Goal: Task Accomplishment & Management: Use online tool/utility

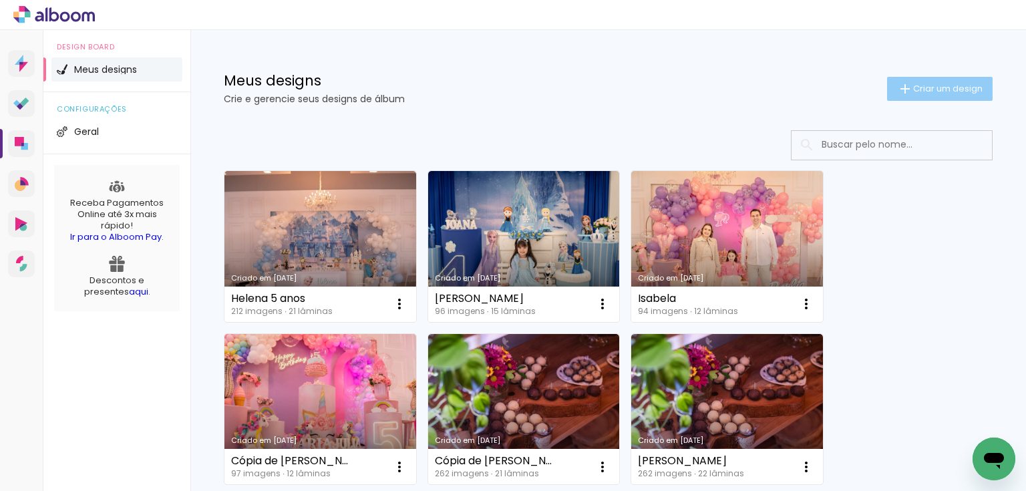
click at [925, 85] on span "Criar um design" at bounding box center [947, 88] width 69 height 9
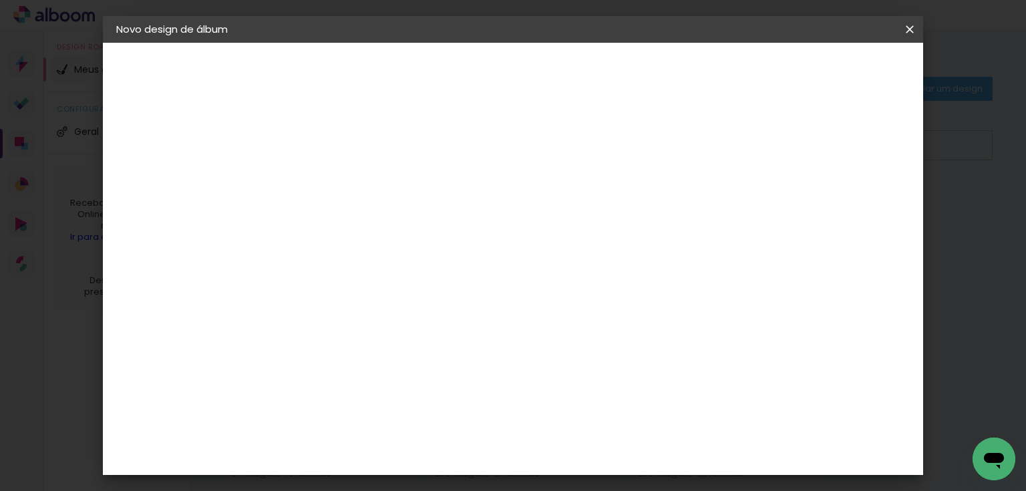
click at [335, 174] on input at bounding box center [335, 179] width 0 height 21
type input "C"
type input "Ana"
type paper-input "Ana"
click at [0, 0] on slot "Avançar" at bounding box center [0, 0] width 0 height 0
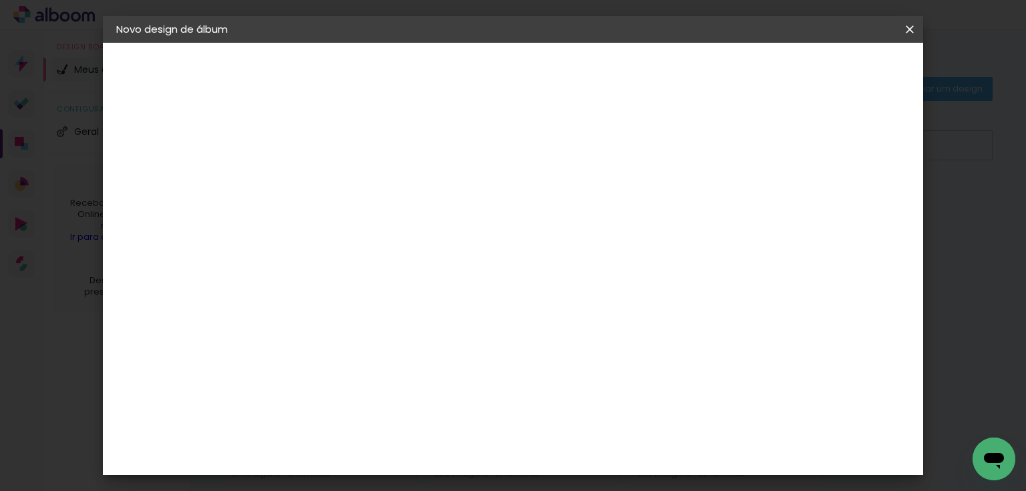
scroll to position [1425, 0]
click at [441, 347] on paper-item "Grupo Foto Sul" at bounding box center [369, 369] width 144 height 45
click at [0, 0] on slot "Avançar" at bounding box center [0, 0] width 0 height 0
click at [425, 287] on span "20 × 25" at bounding box center [394, 304] width 62 height 35
click at [0, 0] on slot "Avançar" at bounding box center [0, 0] width 0 height 0
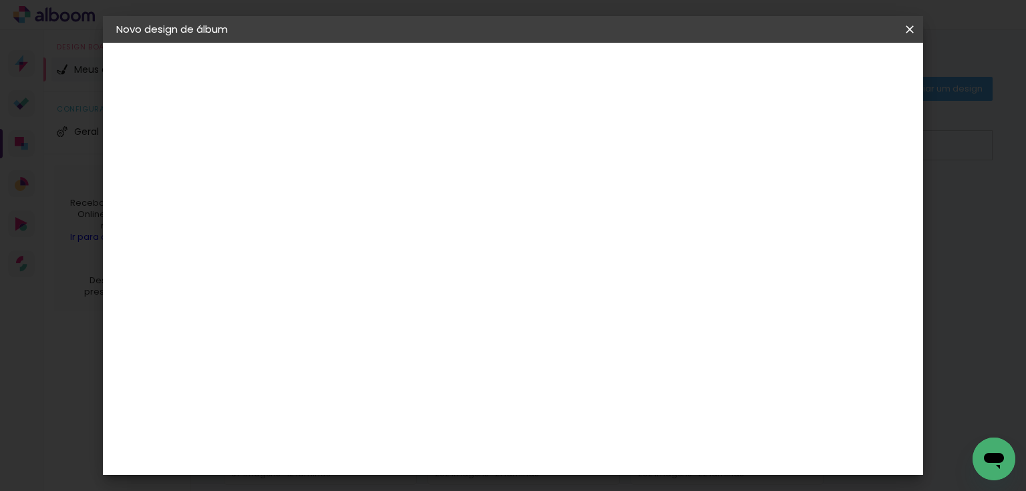
click at [829, 71] on span "Iniciar design" at bounding box center [798, 70] width 61 height 9
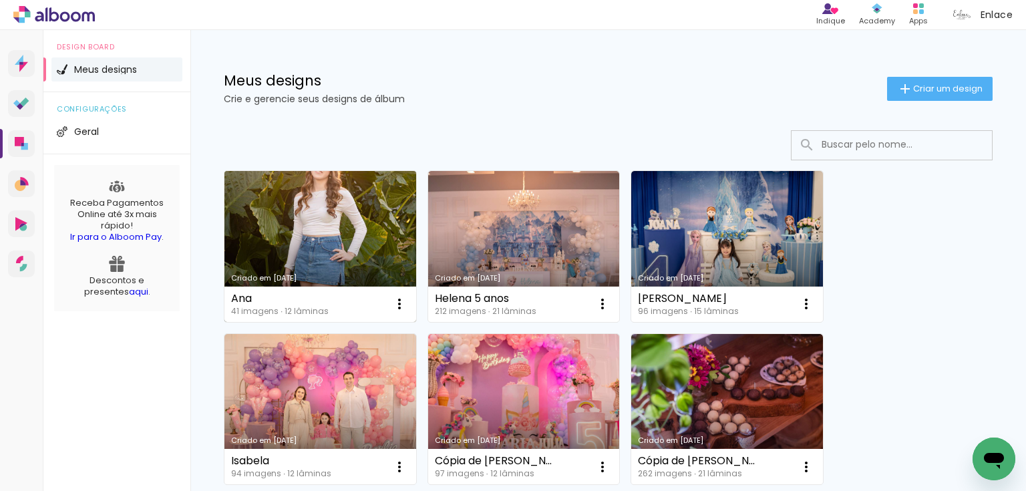
click at [307, 244] on link "Criado em [DATE]" at bounding box center [320, 246] width 192 height 151
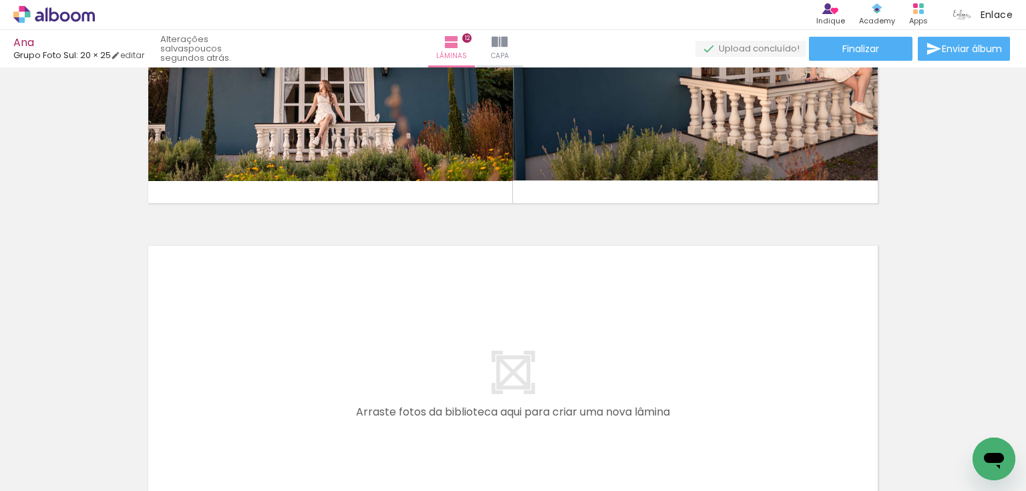
scroll to position [677, 0]
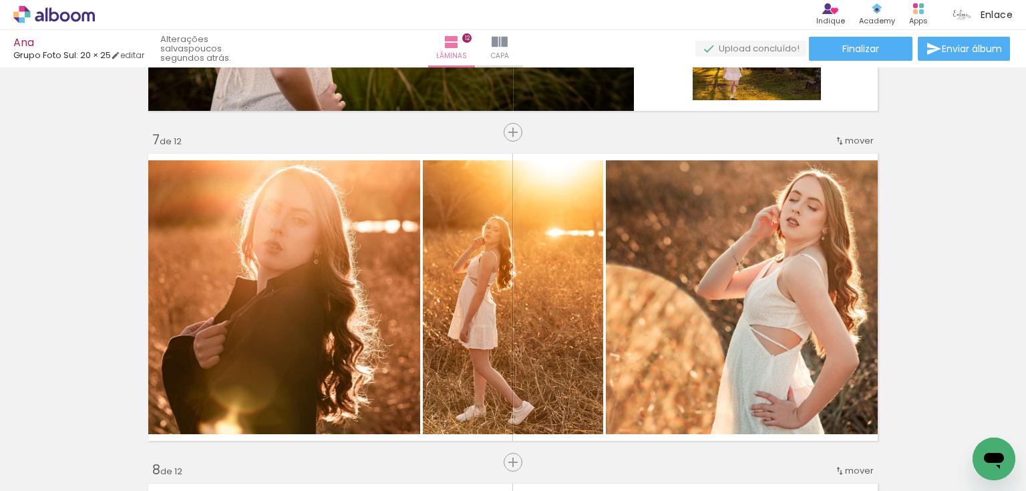
scroll to position [1937, 0]
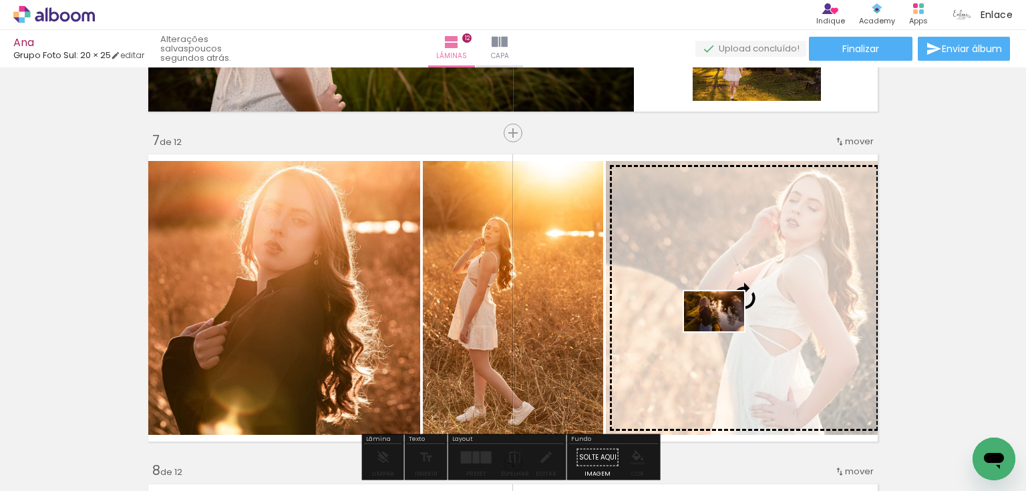
drag, startPoint x: 663, startPoint y: 454, endPoint x: 724, endPoint y: 331, distance: 137.2
click at [724, 331] on quentale-workspace at bounding box center [513, 245] width 1026 height 491
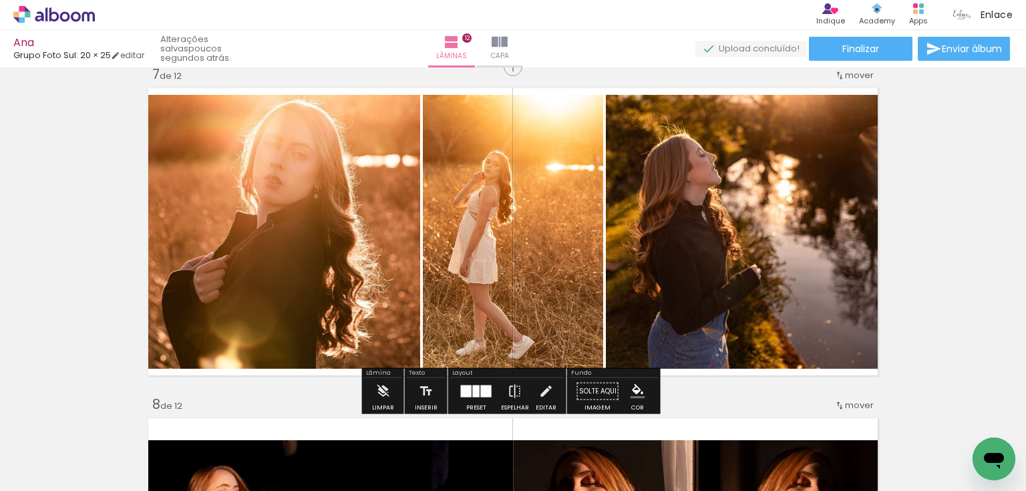
scroll to position [2008, 0]
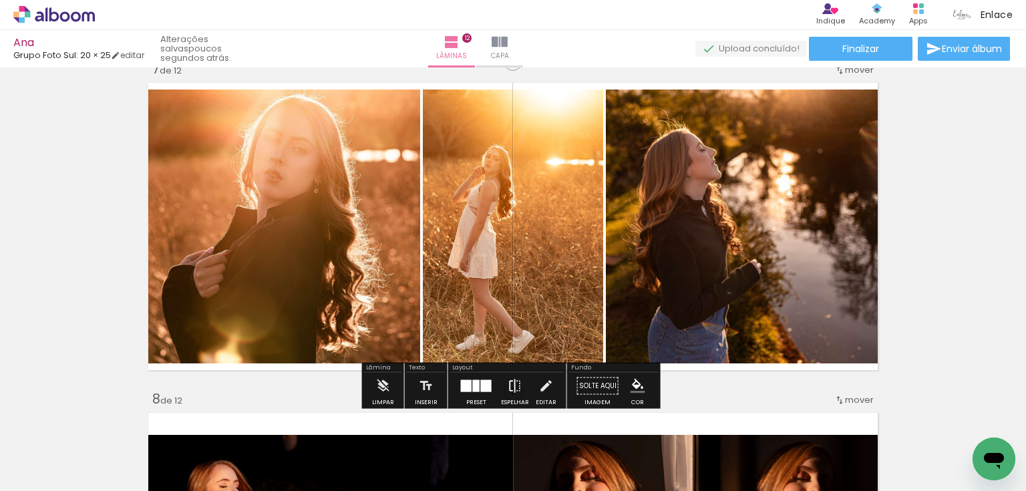
click at [513, 388] on iron-icon at bounding box center [515, 386] width 15 height 27
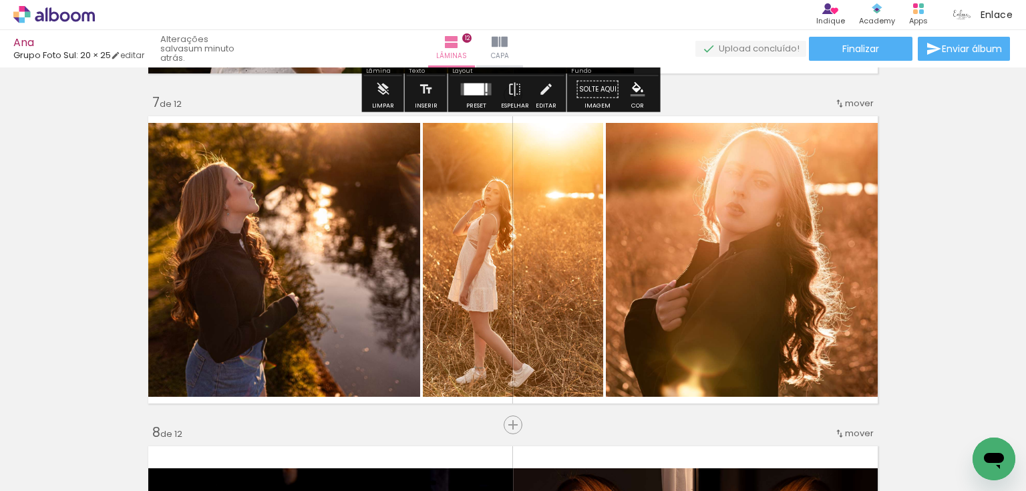
scroll to position [2044, 0]
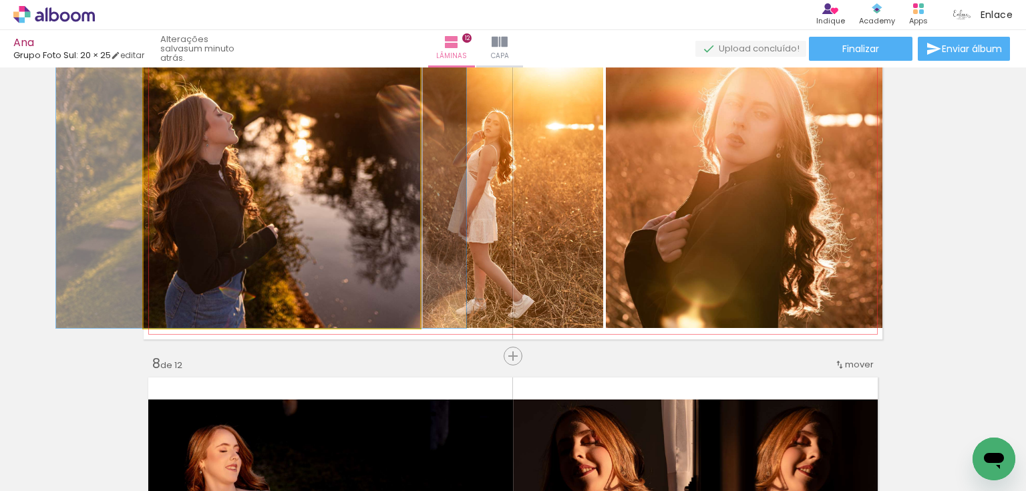
drag, startPoint x: 366, startPoint y: 202, endPoint x: 345, endPoint y: 200, distance: 20.8
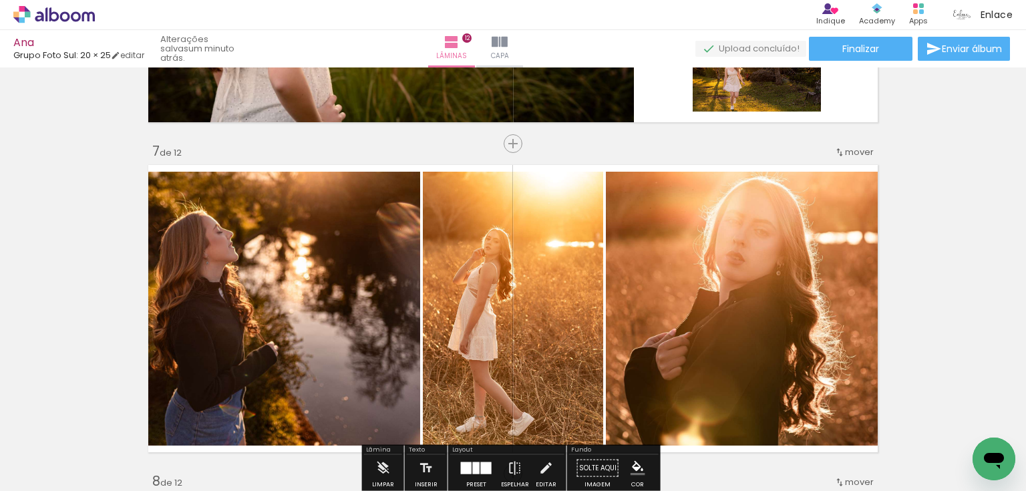
scroll to position [1902, 0]
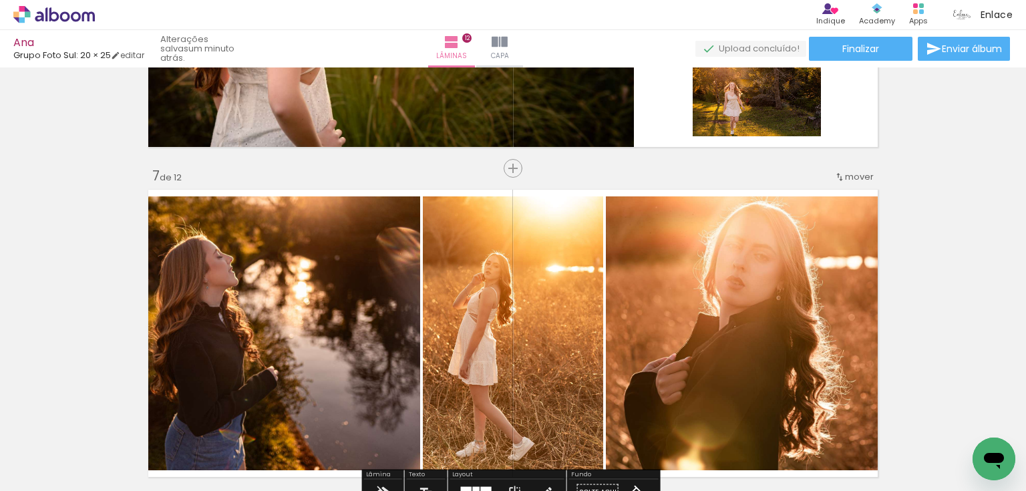
click at [797, 306] on quentale-photo at bounding box center [744, 333] width 277 height 274
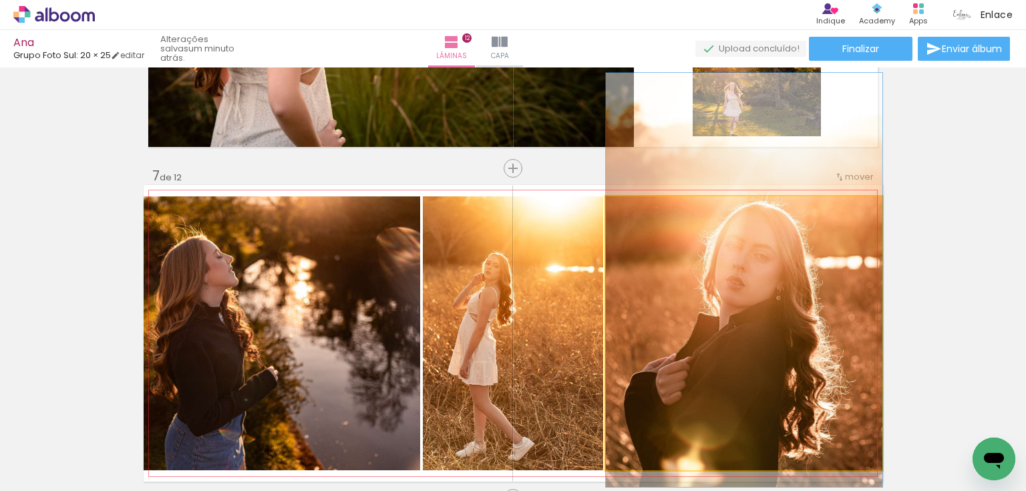
click at [797, 306] on quentale-photo at bounding box center [744, 333] width 277 height 274
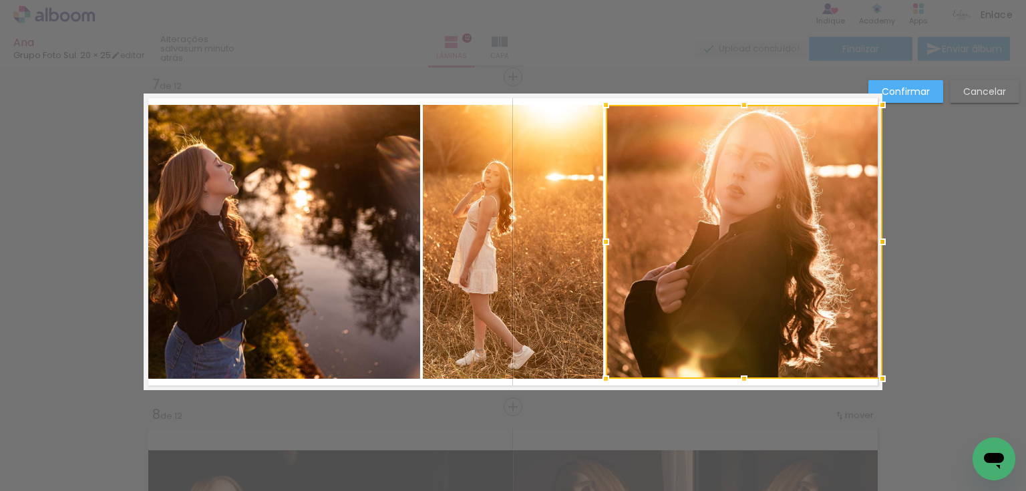
scroll to position [1997, 0]
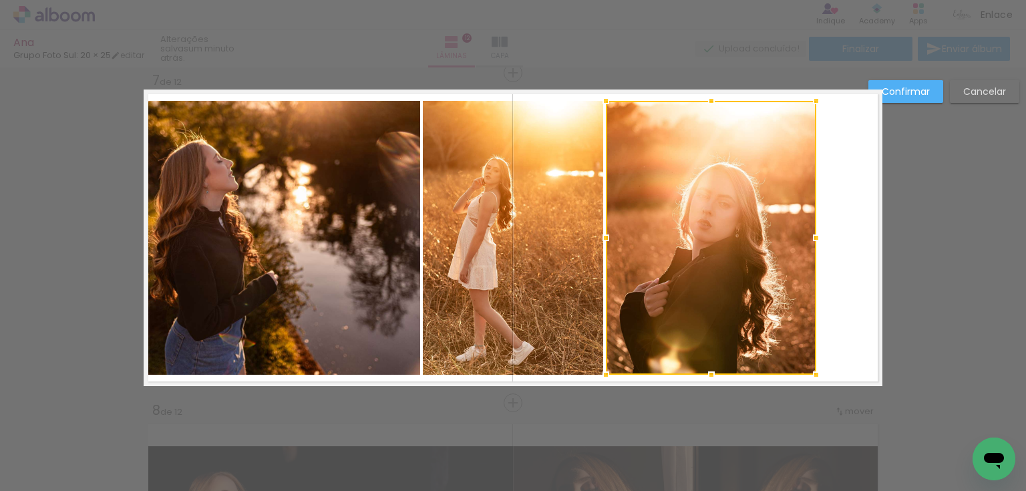
drag, startPoint x: 881, startPoint y: 238, endPoint x: 815, endPoint y: 227, distance: 67.0
click at [815, 227] on div at bounding box center [816, 237] width 27 height 27
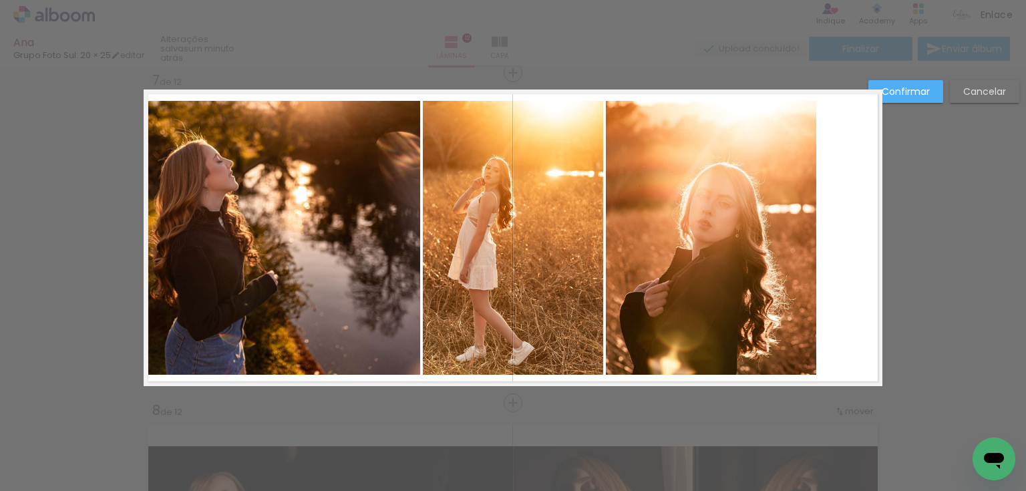
click at [917, 82] on paper-button "Confirmar" at bounding box center [906, 91] width 75 height 23
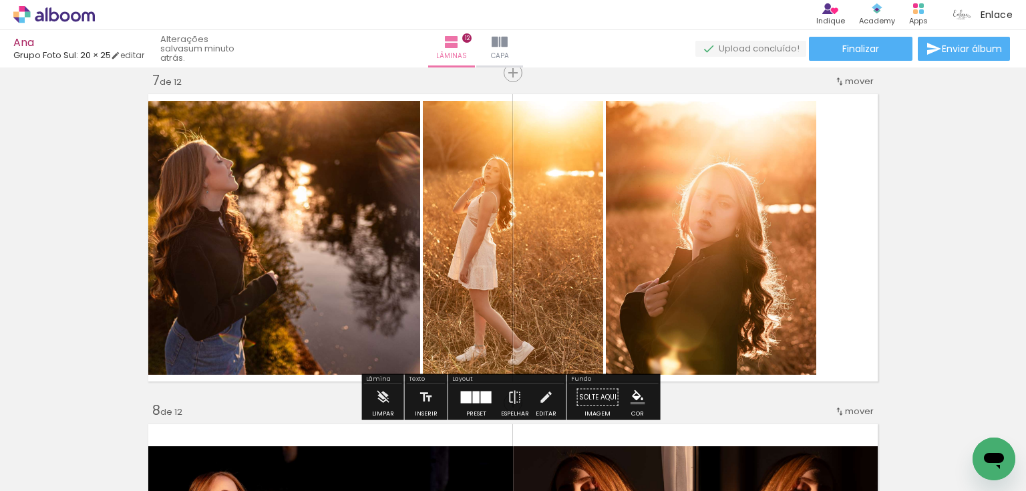
click at [325, 277] on quentale-photo at bounding box center [282, 238] width 277 height 274
click at [510, 241] on quentale-photo at bounding box center [513, 238] width 180 height 274
click at [510, 239] on quentale-photo at bounding box center [513, 238] width 180 height 274
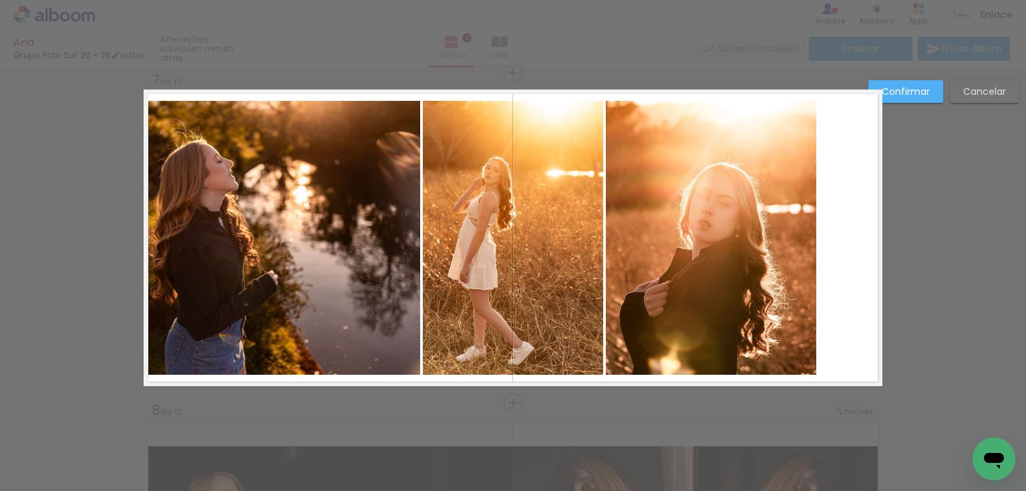
click at [563, 212] on quentale-photo at bounding box center [513, 238] width 180 height 274
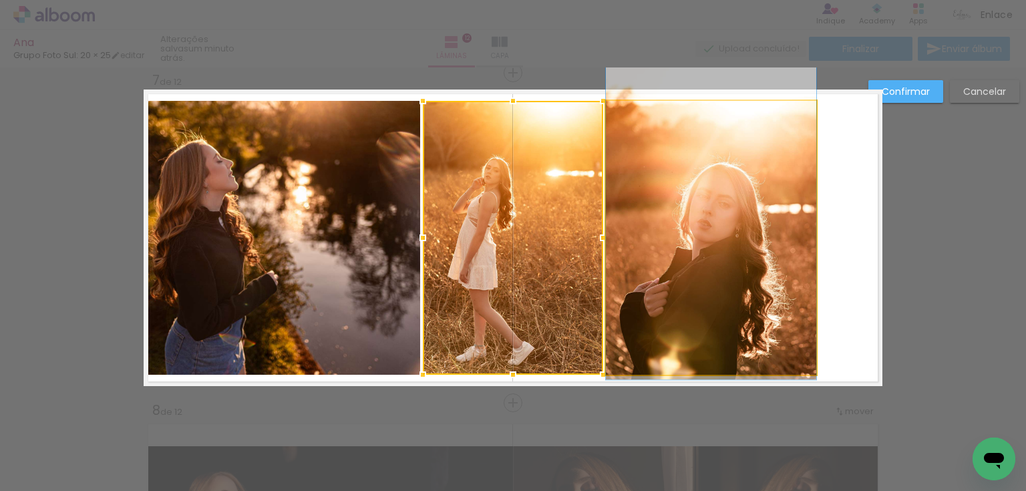
click at [737, 239] on quentale-photo at bounding box center [711, 238] width 210 height 274
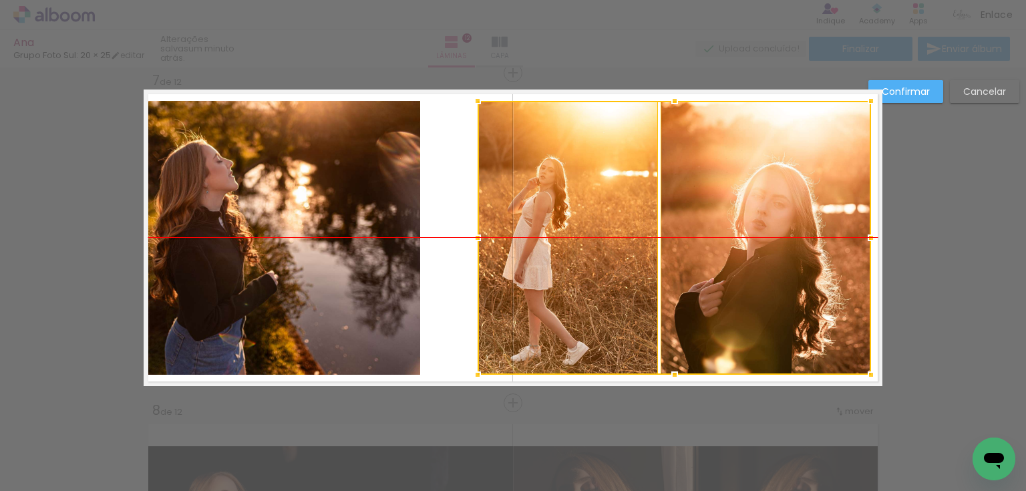
drag, startPoint x: 476, startPoint y: 262, endPoint x: 529, endPoint y: 263, distance: 52.8
click at [529, 263] on div at bounding box center [675, 238] width 394 height 274
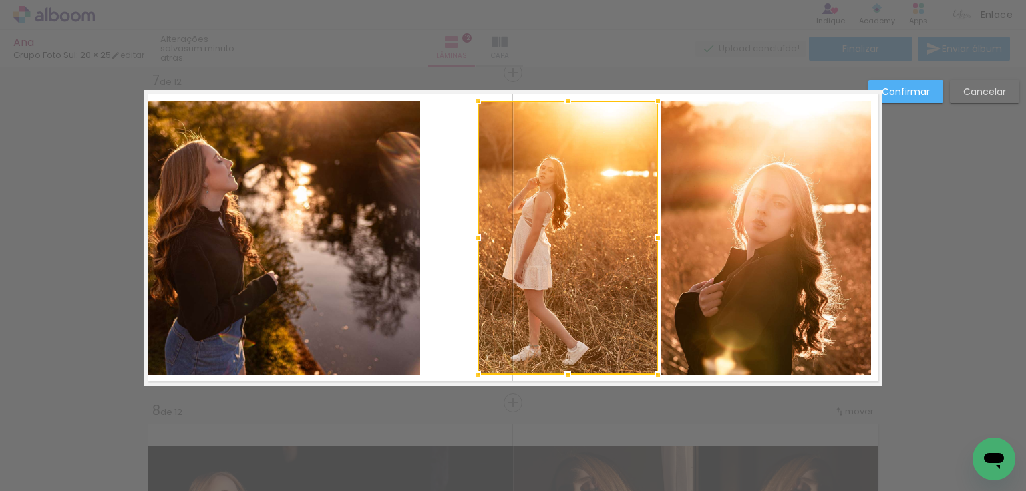
click at [954, 205] on div "Confirmar Cancelar" at bounding box center [513, 231] width 1026 height 4323
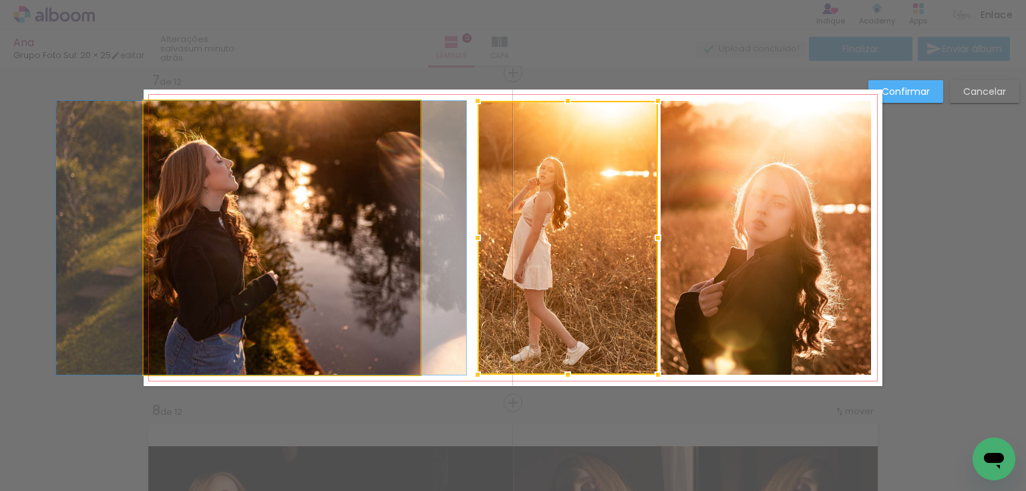
click at [346, 208] on quentale-photo at bounding box center [282, 238] width 277 height 274
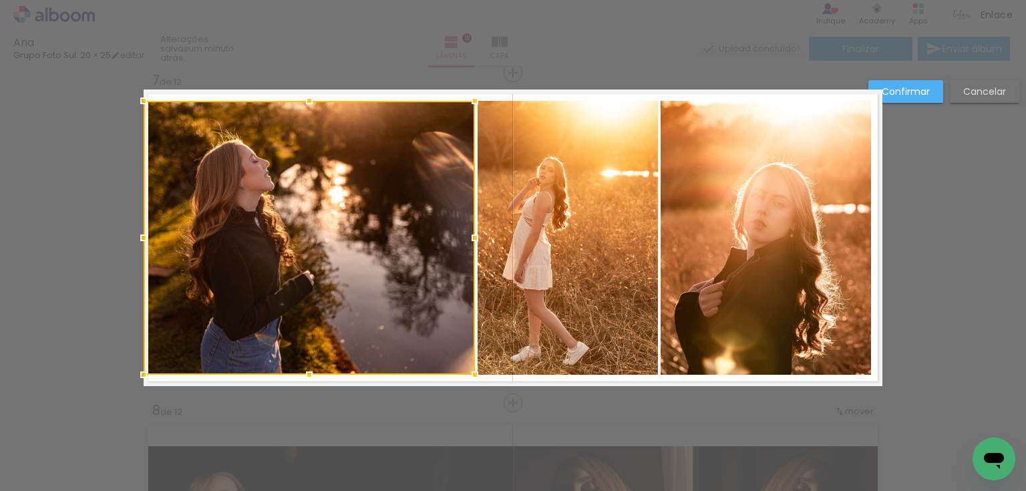
drag, startPoint x: 414, startPoint y: 239, endPoint x: 470, endPoint y: 239, distance: 55.5
click at [470, 239] on div at bounding box center [475, 237] width 27 height 27
click at [935, 197] on div "Confirmar Cancelar" at bounding box center [513, 231] width 1026 height 4323
click at [770, 216] on quentale-photo at bounding box center [766, 238] width 210 height 274
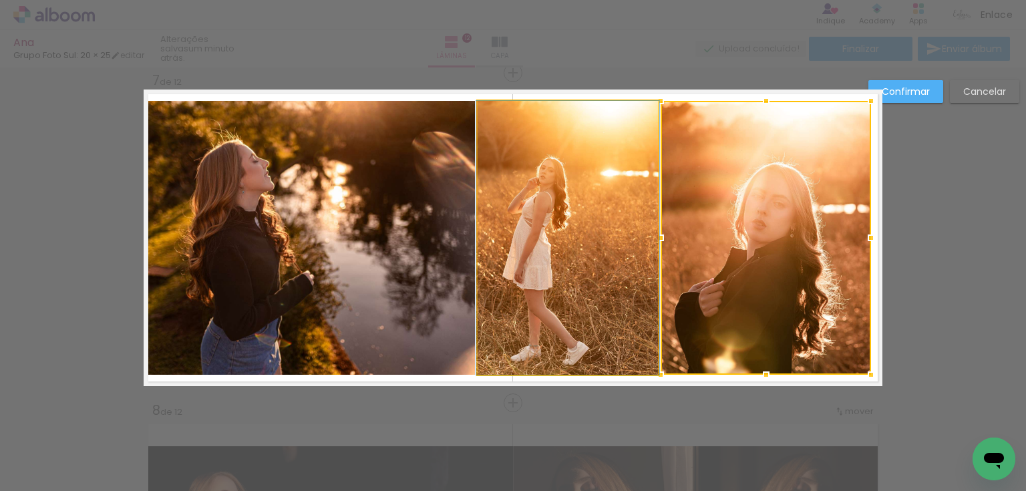
click at [545, 224] on quentale-photo at bounding box center [568, 238] width 180 height 274
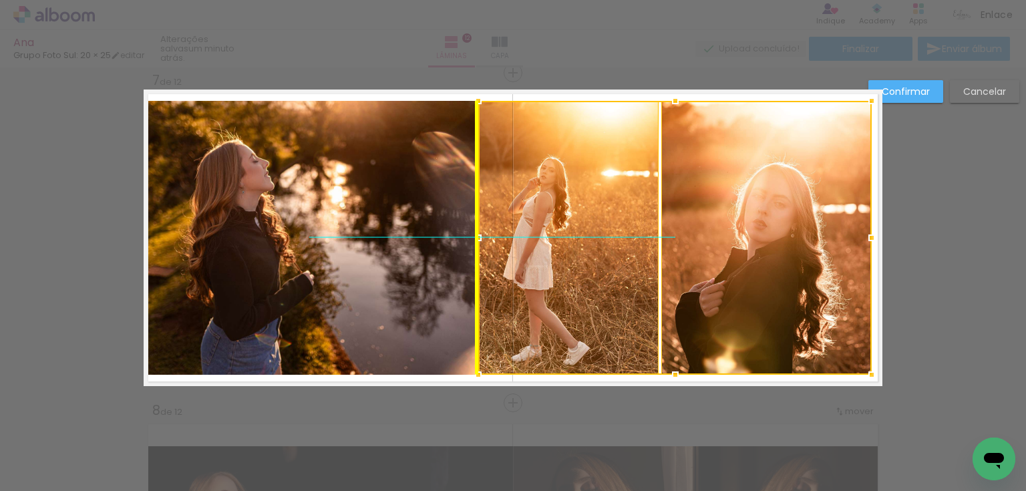
click at [569, 222] on div at bounding box center [675, 238] width 394 height 274
